Goal: Task Accomplishment & Management: Manage account settings

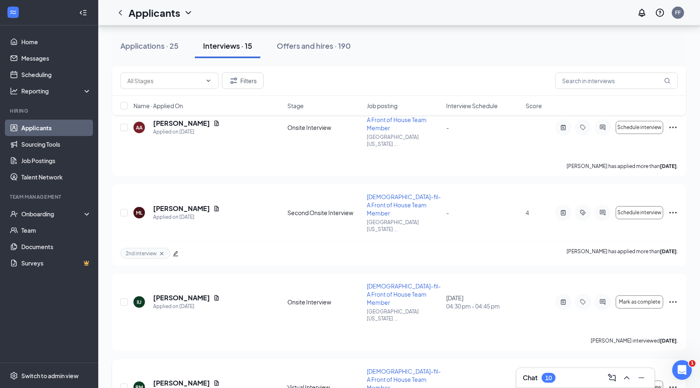
scroll to position [839, 0]
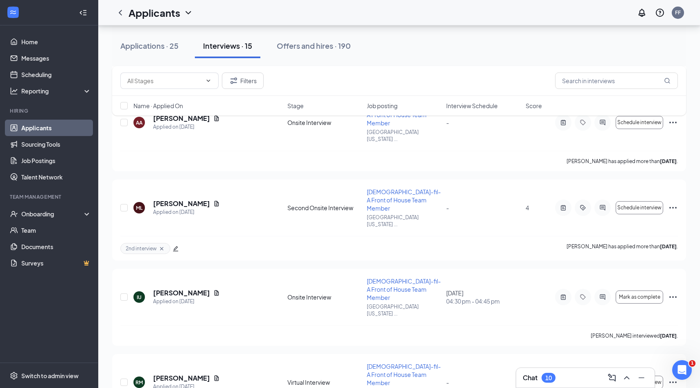
click at [174, 118] on div "Filters Name · Applied On Stage Job posting Interview Schedule Score" at bounding box center [399, 95] width 574 height 58
click at [167, 120] on div "Filters Name · Applied On Stage Job posting Interview Schedule Score" at bounding box center [399, 95] width 574 height 58
click at [182, 121] on div "Filters Name · Applied On Stage Job posting Interview Schedule Score" at bounding box center [399, 95] width 574 height 58
click at [161, 120] on div "Filters Name · Applied On Stage Job posting Interview Schedule Score" at bounding box center [399, 95] width 574 height 58
click at [160, 120] on div "Filters Name · Applied On Stage Job posting Interview Schedule Score" at bounding box center [399, 95] width 574 height 58
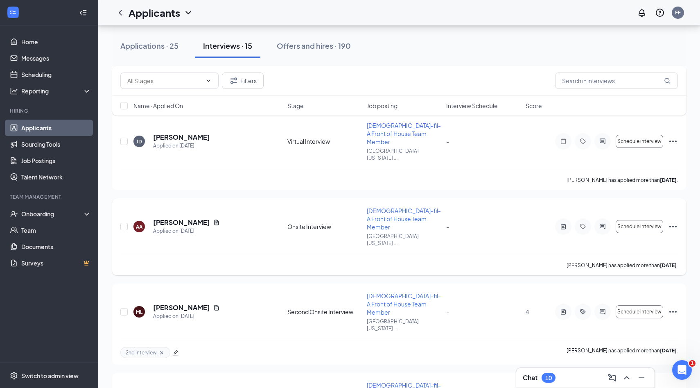
scroll to position [727, 0]
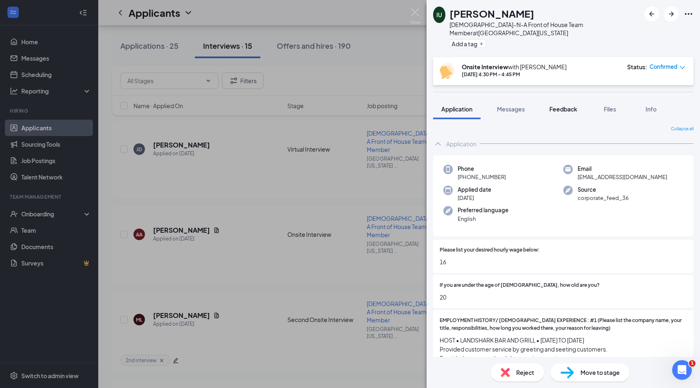
click at [565, 105] on span "Feedback" at bounding box center [563, 108] width 28 height 7
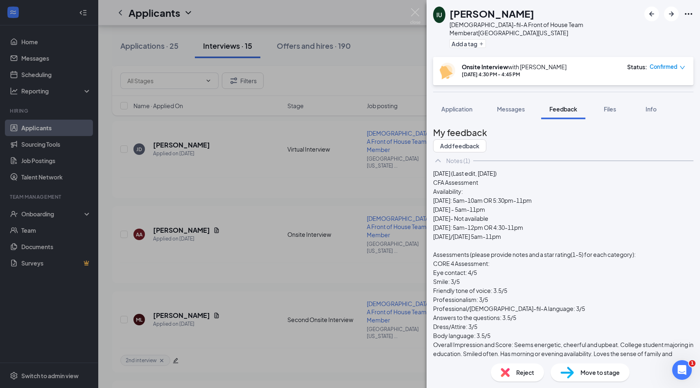
scroll to position [6, 0]
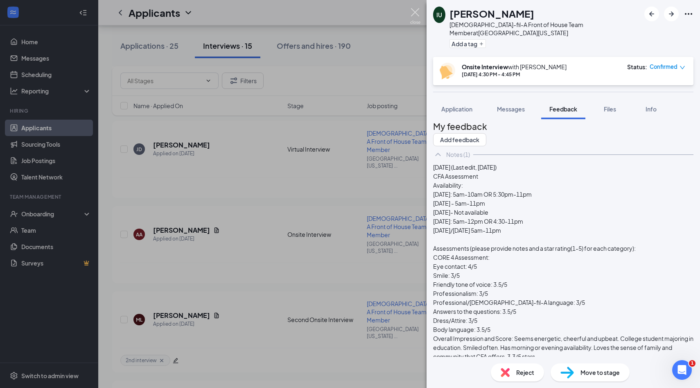
click at [413, 9] on img at bounding box center [415, 16] width 10 height 16
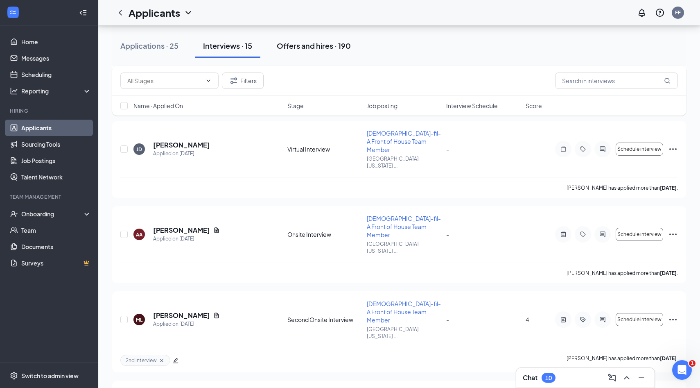
click at [322, 49] on div "Offers and hires · 190" at bounding box center [314, 46] width 74 height 10
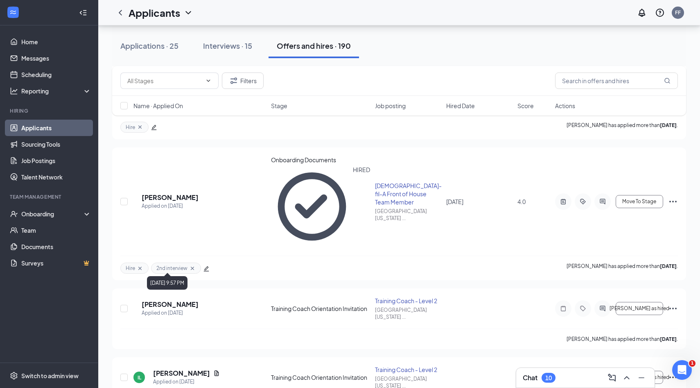
scroll to position [391, 0]
